Goal: Task Accomplishment & Management: Use online tool/utility

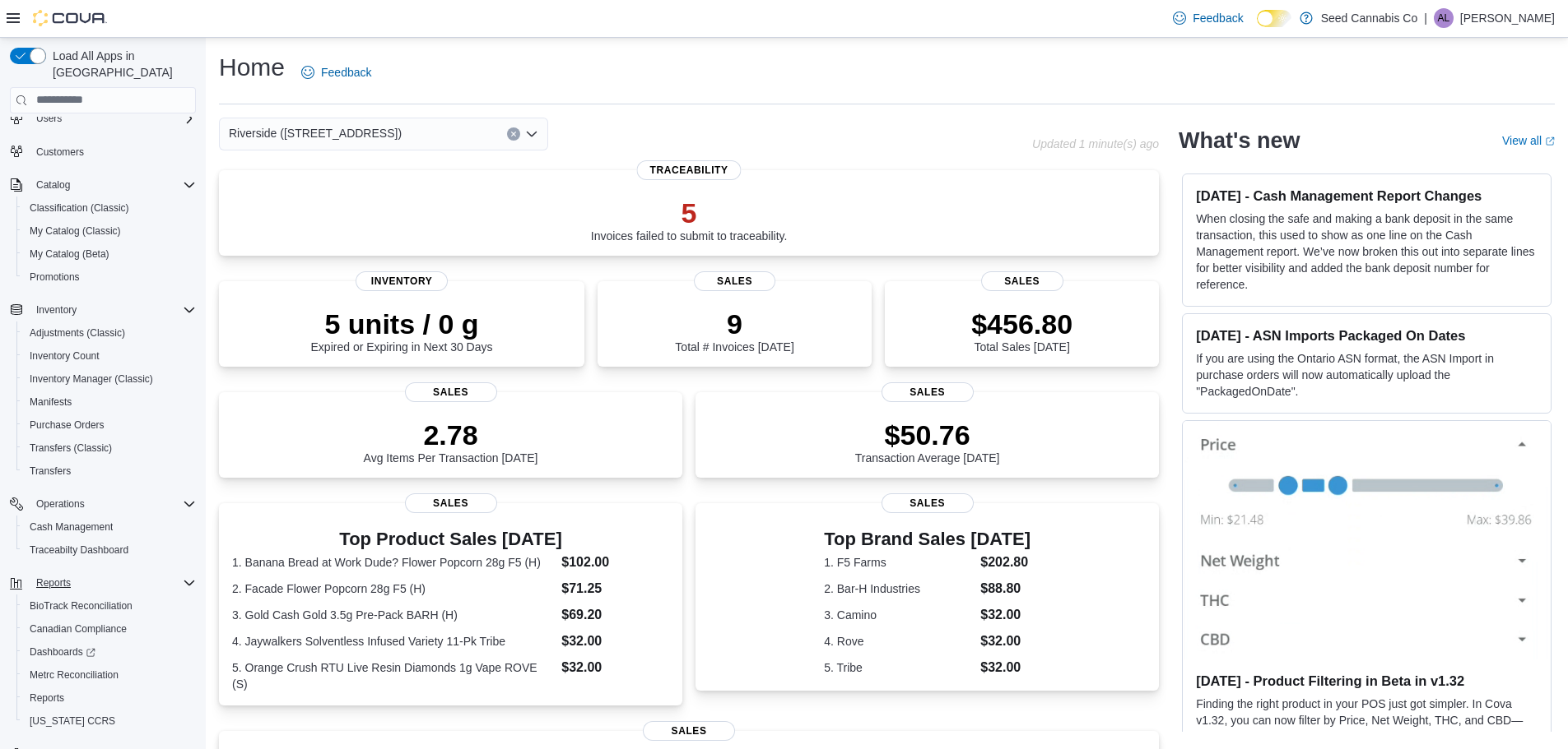
scroll to position [76, 0]
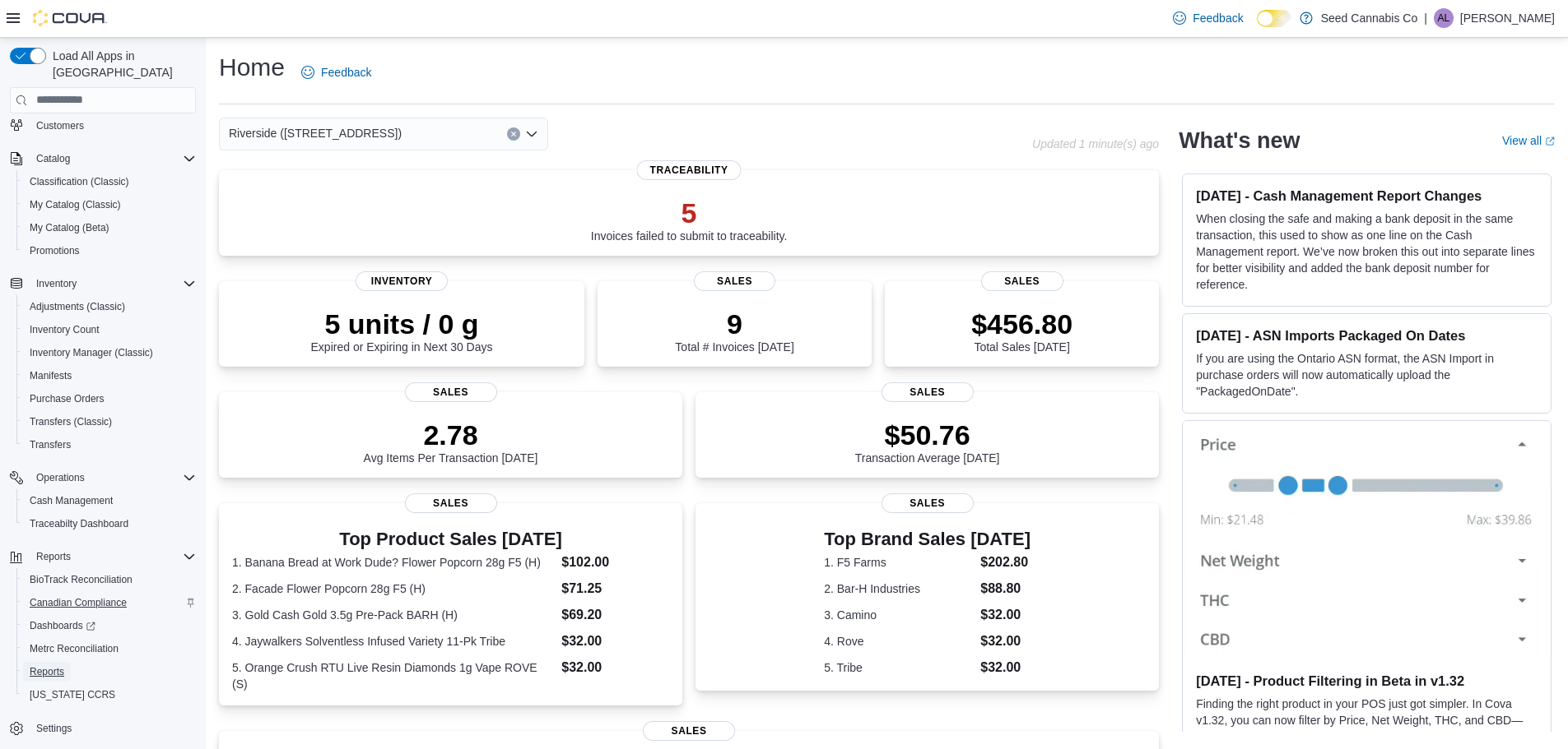
drag, startPoint x: 50, startPoint y: 655, endPoint x: 115, endPoint y: 595, distance: 88.5
click at [50, 665] on span "Reports" at bounding box center [47, 672] width 35 height 14
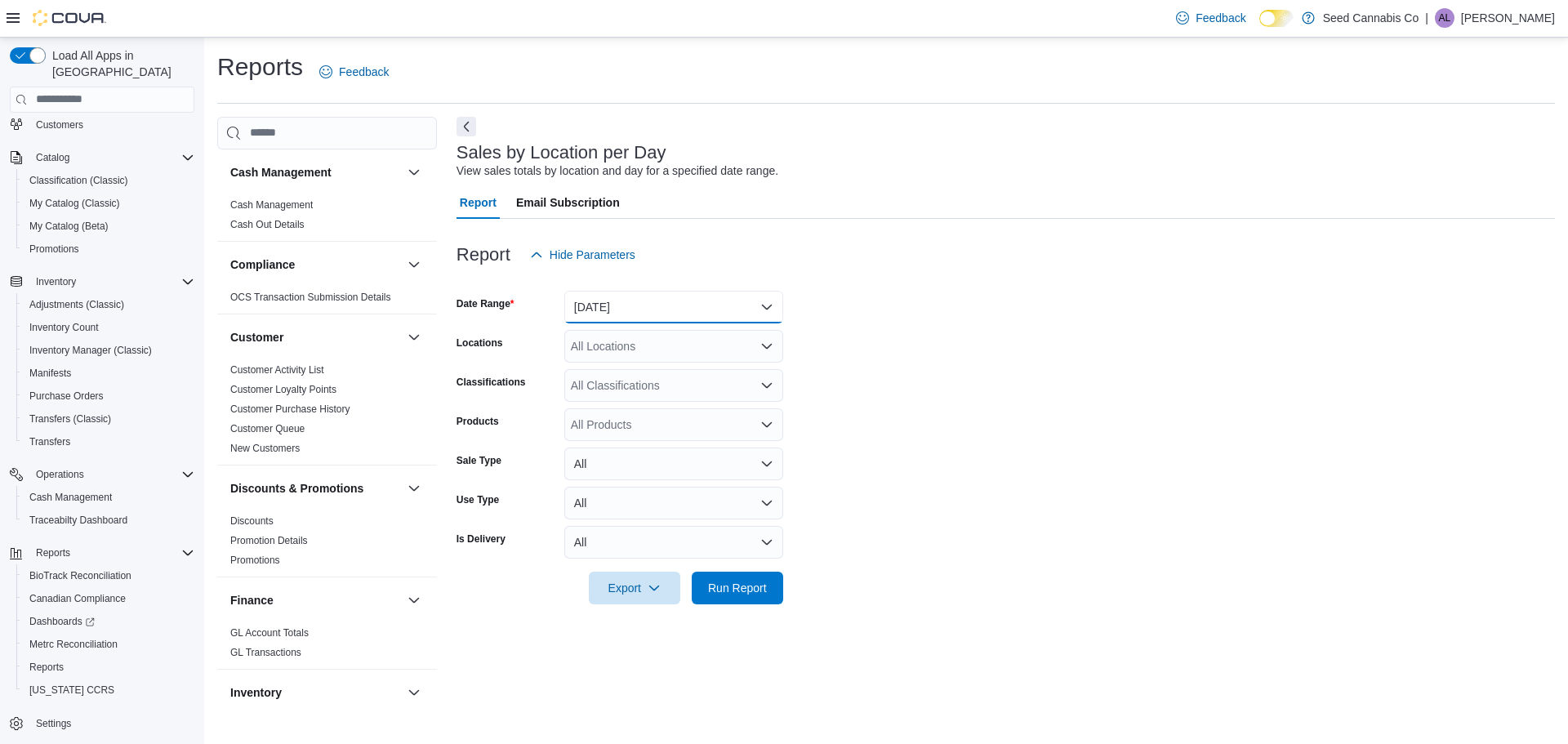
click at [697, 313] on button "[DATE]" at bounding box center [673, 307] width 219 height 33
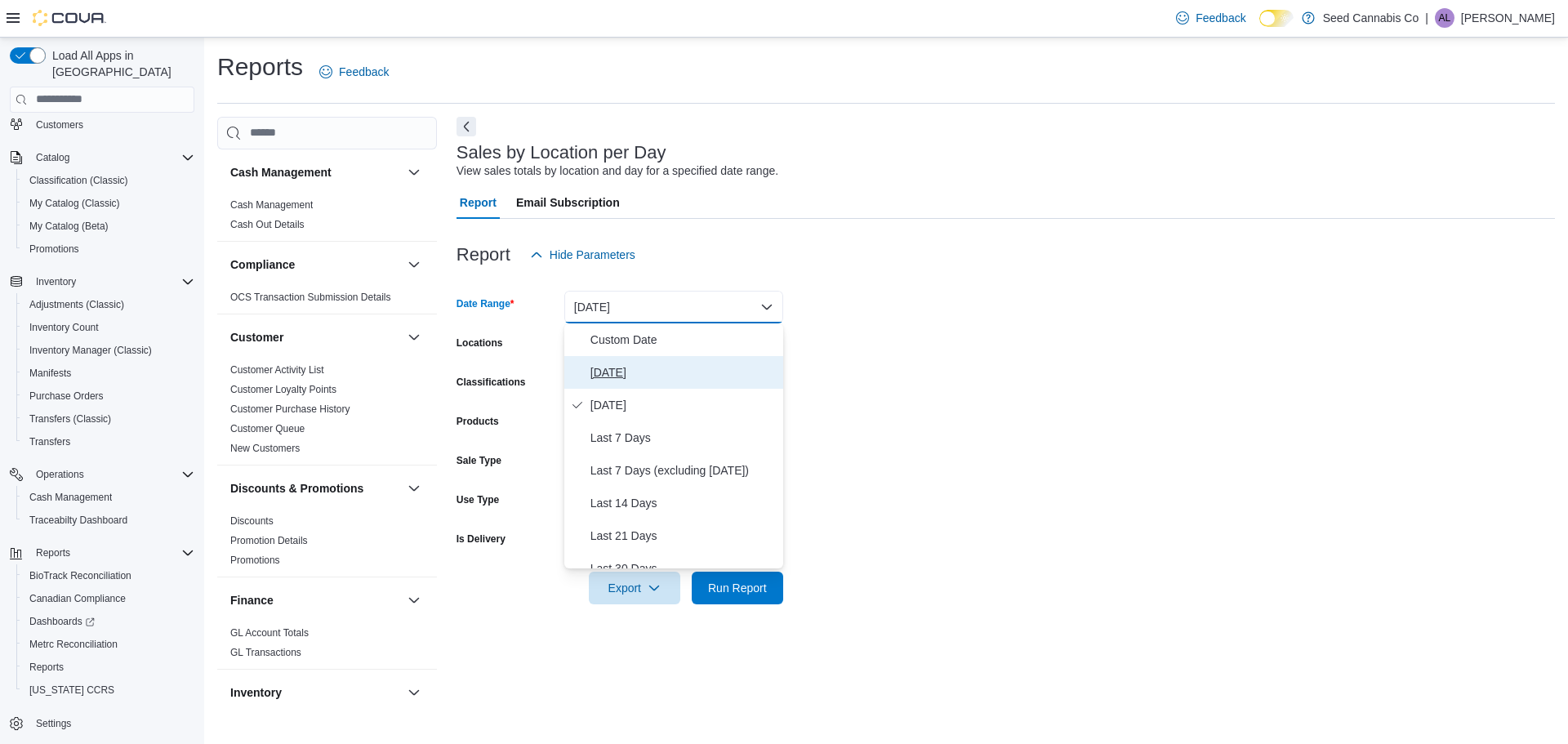
drag, startPoint x: 609, startPoint y: 371, endPoint x: 617, endPoint y: 376, distance: 9.4
click at [609, 372] on span "[DATE]" at bounding box center [683, 372] width 186 height 19
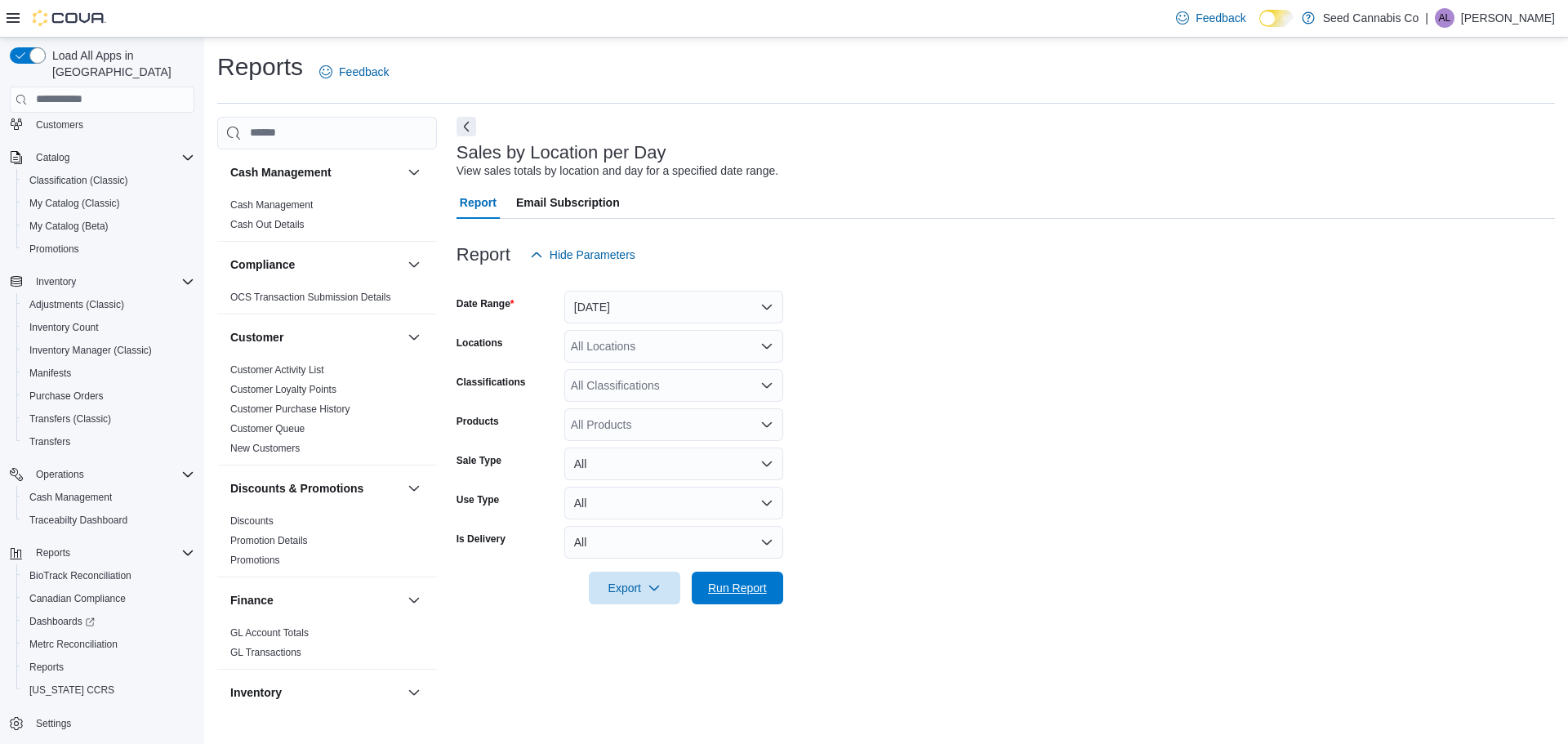
drag, startPoint x: 747, startPoint y: 590, endPoint x: 938, endPoint y: 568, distance: 192.3
click at [747, 590] on span "Run Report" at bounding box center [738, 588] width 59 height 16
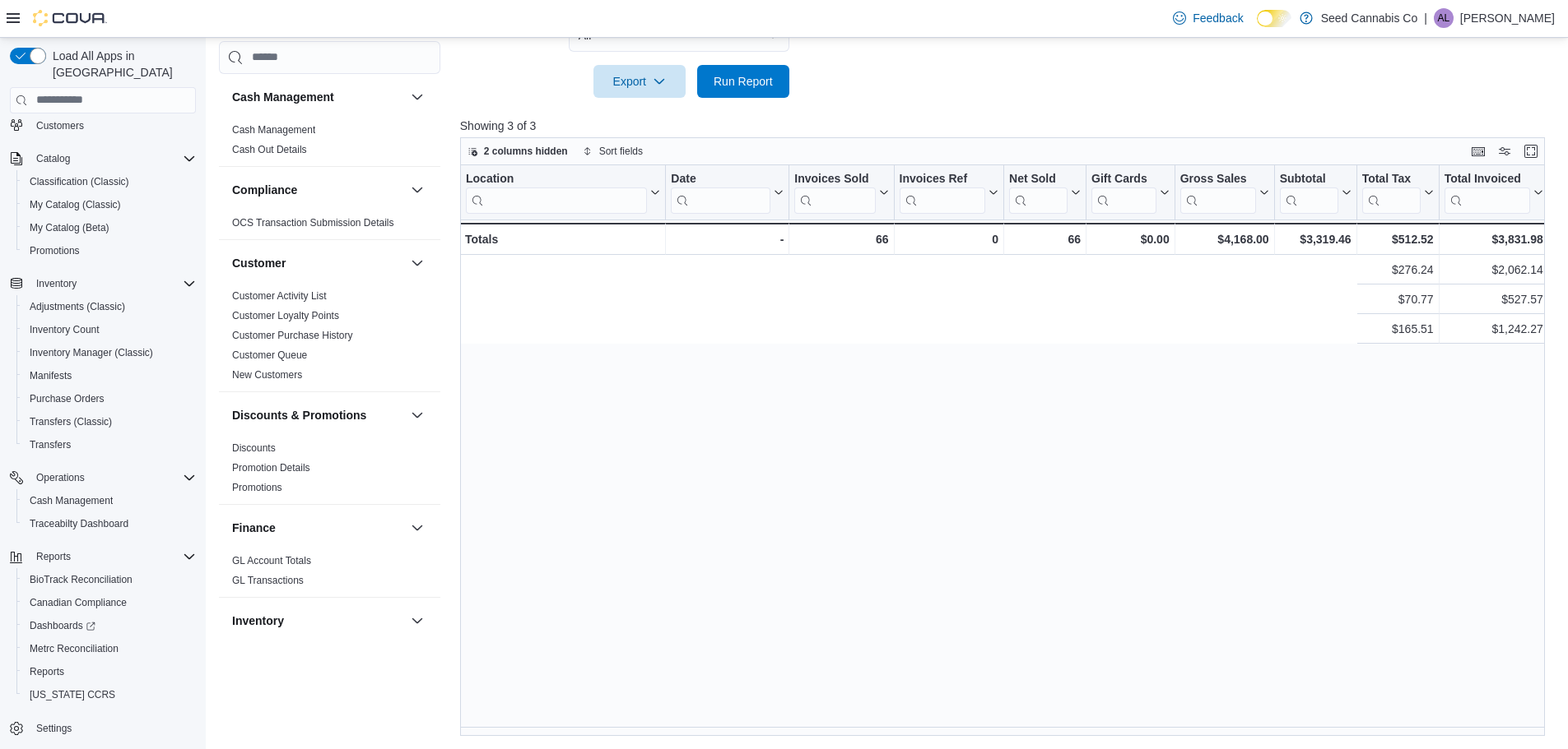
scroll to position [0, 2009]
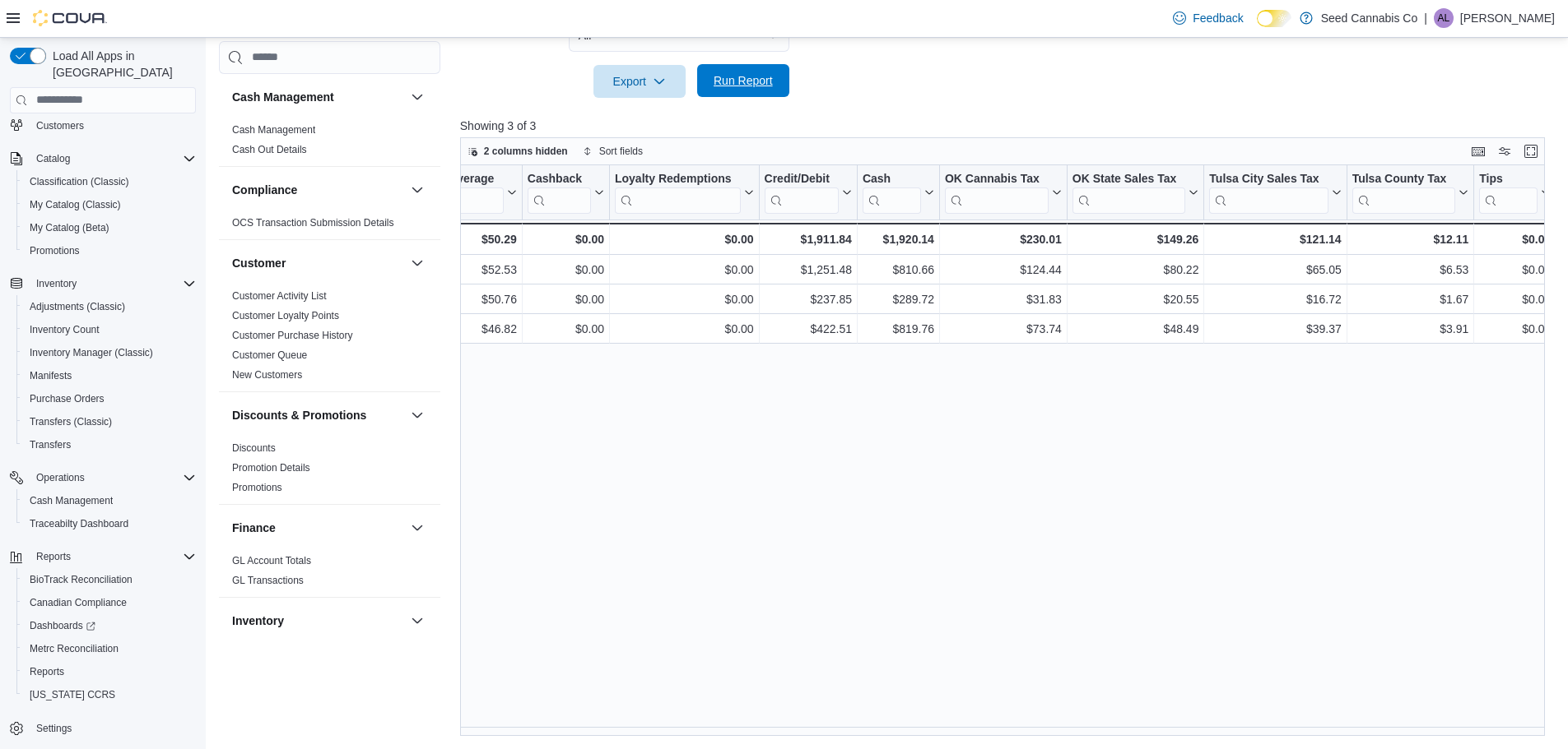
click at [755, 83] on span "Run Report" at bounding box center [743, 80] width 59 height 16
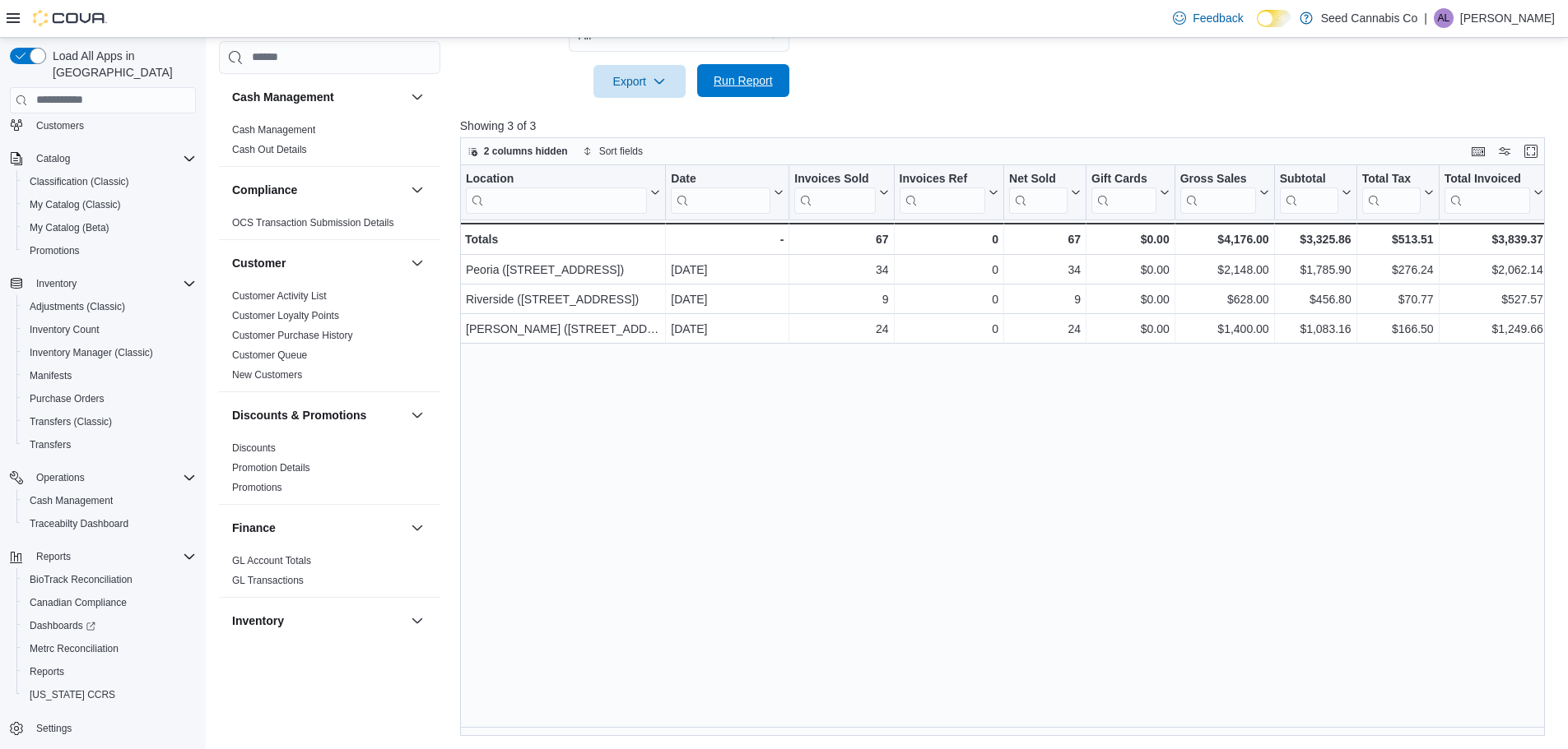
click at [773, 77] on span "Run Report" at bounding box center [743, 80] width 73 height 33
click at [750, 89] on span "Run Report" at bounding box center [743, 80] width 73 height 33
